Goal: Find specific page/section: Find specific page/section

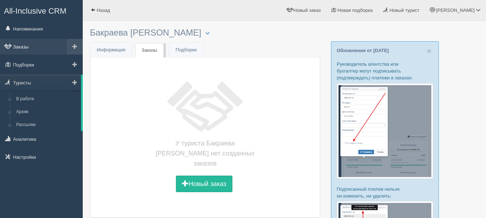
click at [33, 46] on link "Заказы" at bounding box center [41, 47] width 83 height 16
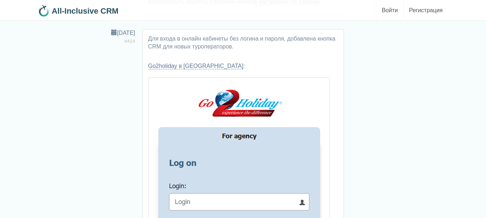
scroll to position [683, 0]
